Goal: Task Accomplishment & Management: Manage account settings

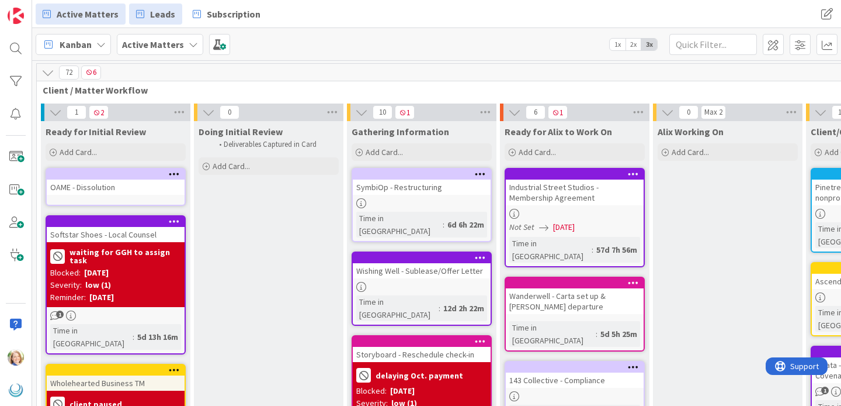
scroll to position [2, 1173]
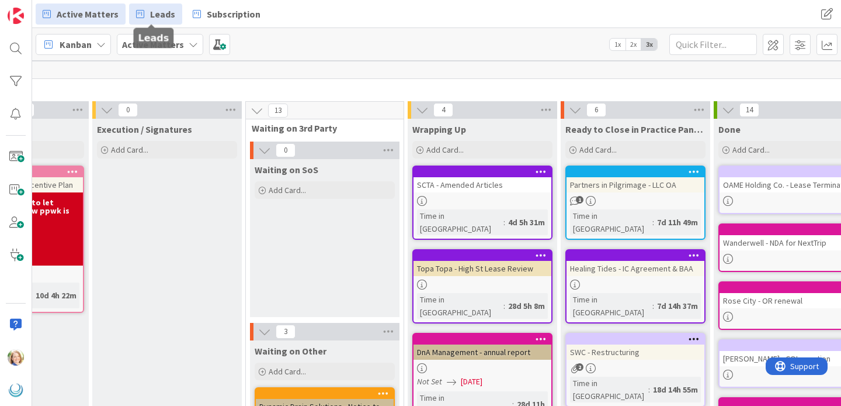
click at [163, 13] on span "Leads" at bounding box center [162, 14] width 25 height 14
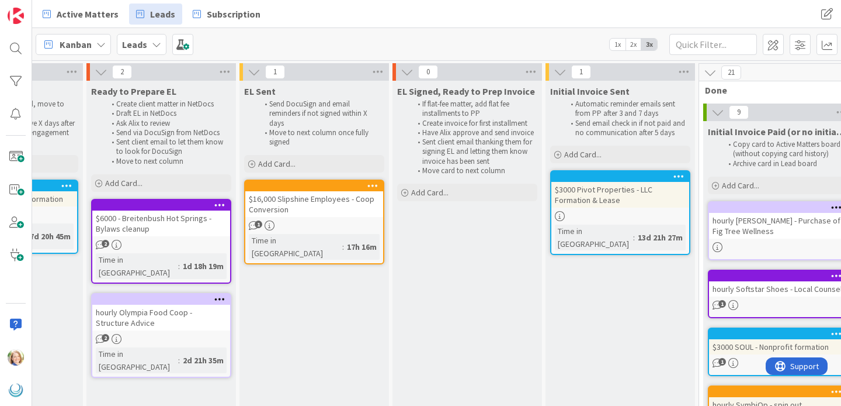
scroll to position [0, 883]
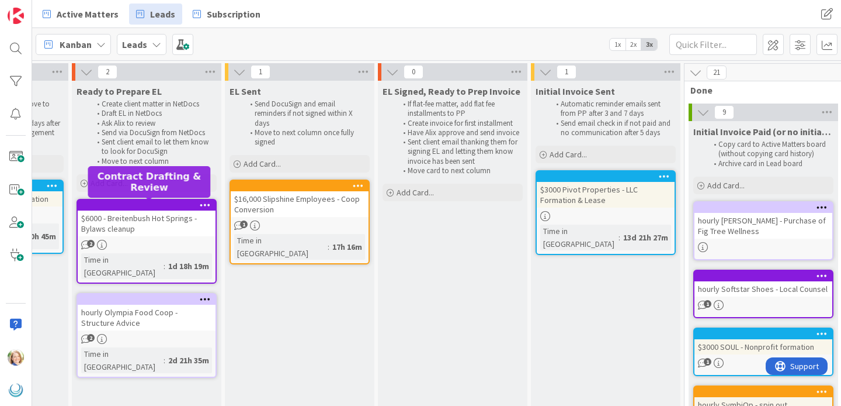
click at [131, 205] on div at bounding box center [149, 205] width 133 height 8
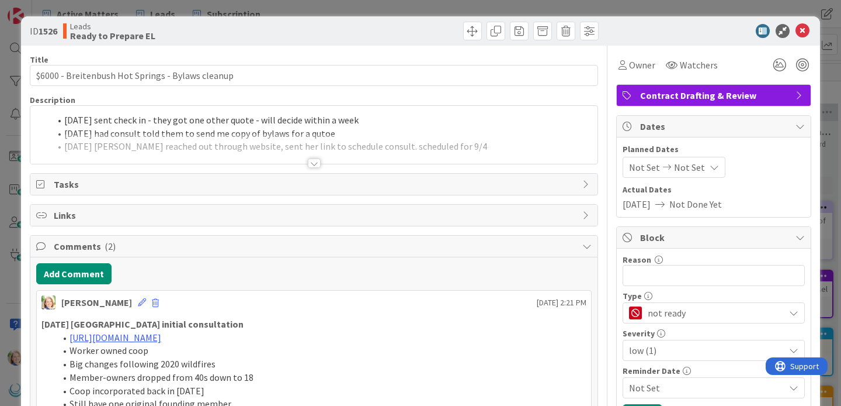
click at [66, 120] on div "[DATE] sent check in - they got one other quote - will decide within a week [DA…" at bounding box center [313, 135] width 567 height 58
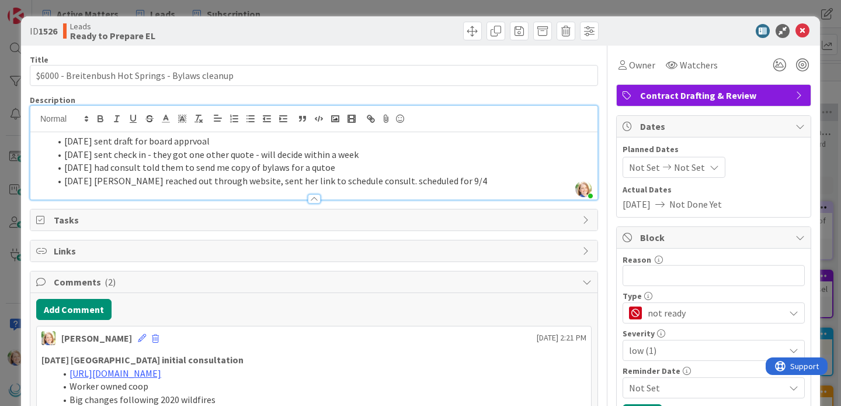
click at [148, 144] on li "[DATE] sent draft for board apprvoal" at bounding box center [321, 140] width 542 height 13
click at [150, 141] on li "[DATE] sent draft for board apprvoal" at bounding box center [321, 140] width 542 height 13
click at [215, 142] on li "[DATE] sent draft EL for board apprvoal" at bounding box center [321, 140] width 542 height 13
click at [802, 29] on icon at bounding box center [803, 31] width 14 height 14
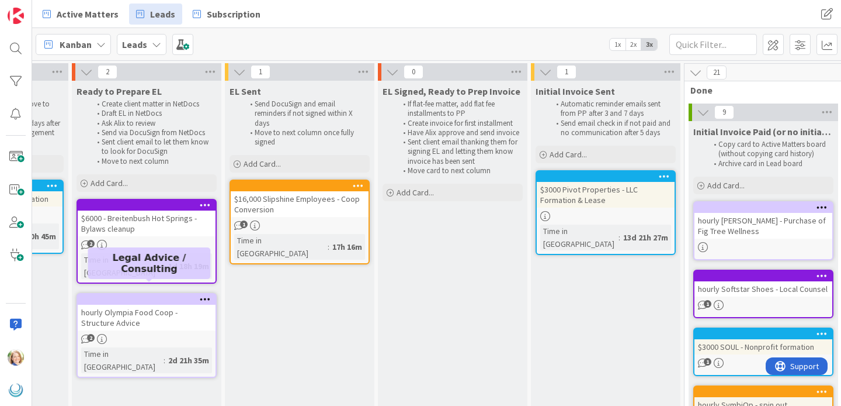
click at [133, 295] on div at bounding box center [149, 299] width 133 height 8
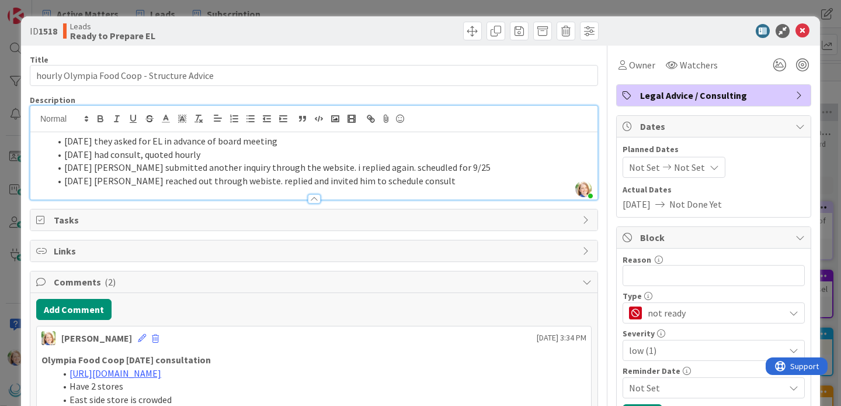
click at [66, 121] on div "[PERSON_NAME] just joined [DATE] they asked for EL in advance of board meeting …" at bounding box center [313, 152] width 567 height 93
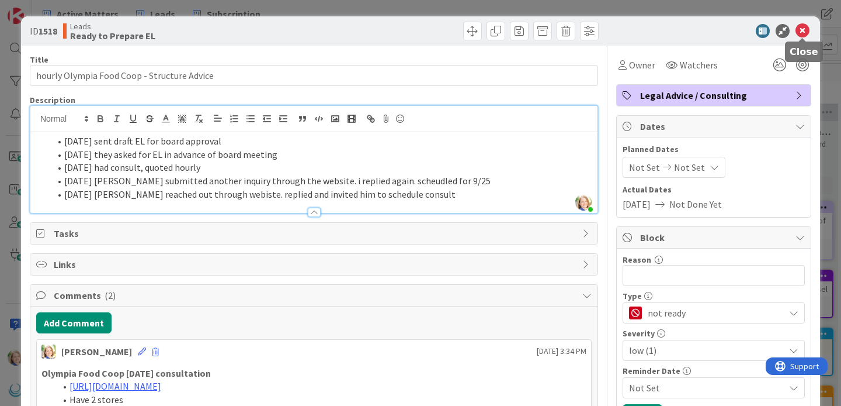
click at [800, 32] on icon at bounding box center [803, 31] width 14 height 14
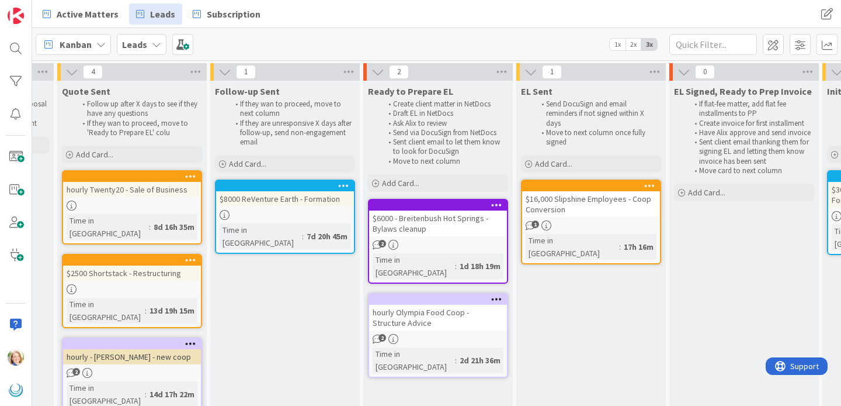
scroll to position [0, 571]
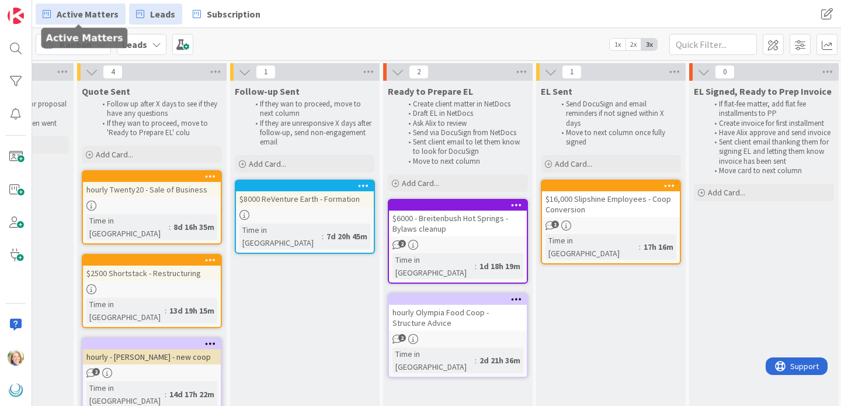
click at [98, 11] on span "Active Matters" at bounding box center [88, 14] width 62 height 14
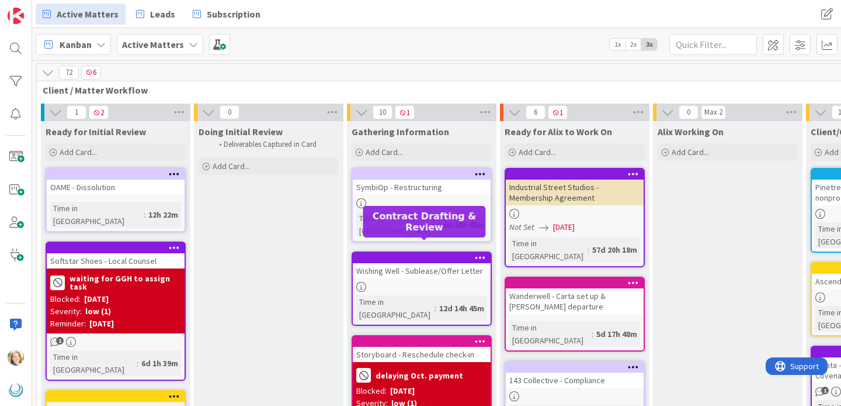
click at [413, 254] on div at bounding box center [424, 258] width 133 height 8
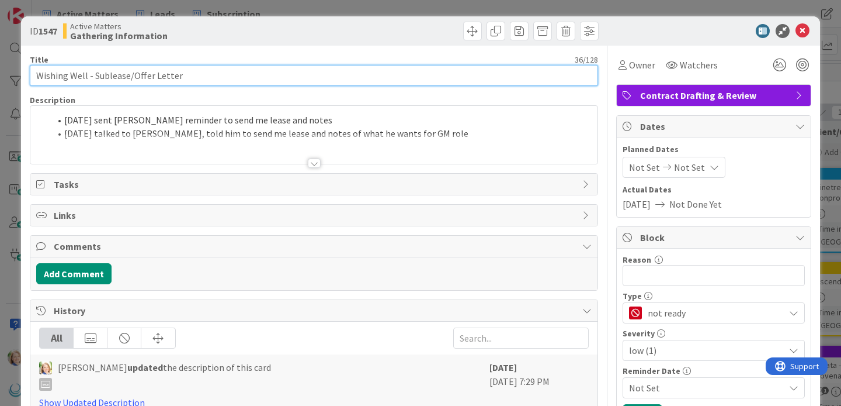
click at [87, 77] on input "Wishing Well - Sublease/Offer Letter" at bounding box center [314, 75] width 569 height 21
type input "Wishing Well North Shore - LLC, Sublease/Offer Letter"
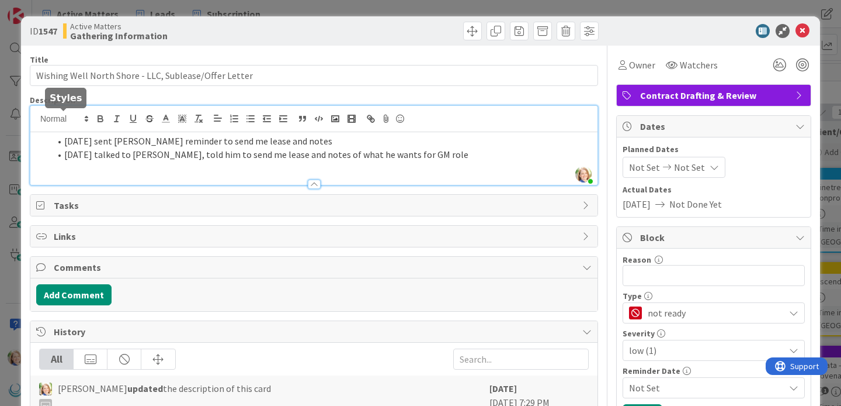
click at [63, 120] on div "[PERSON_NAME] just joined [DATE] sent [PERSON_NAME] reminder to send me lease a…" at bounding box center [313, 145] width 567 height 79
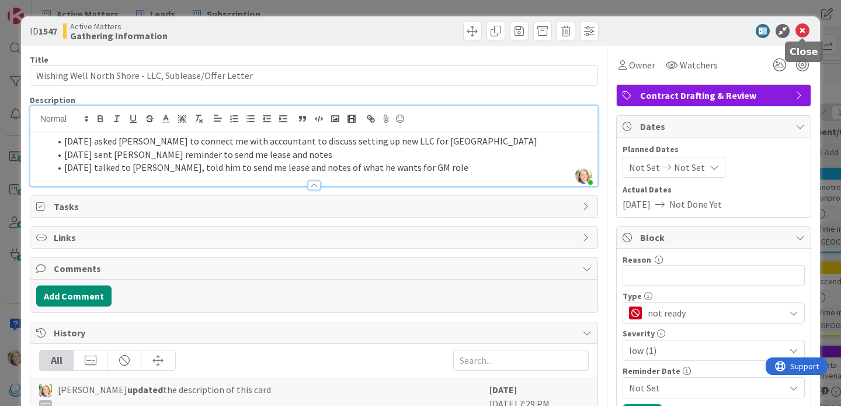
click at [802, 29] on icon at bounding box center [803, 31] width 14 height 14
